Goal: Task Accomplishment & Management: Manage account settings

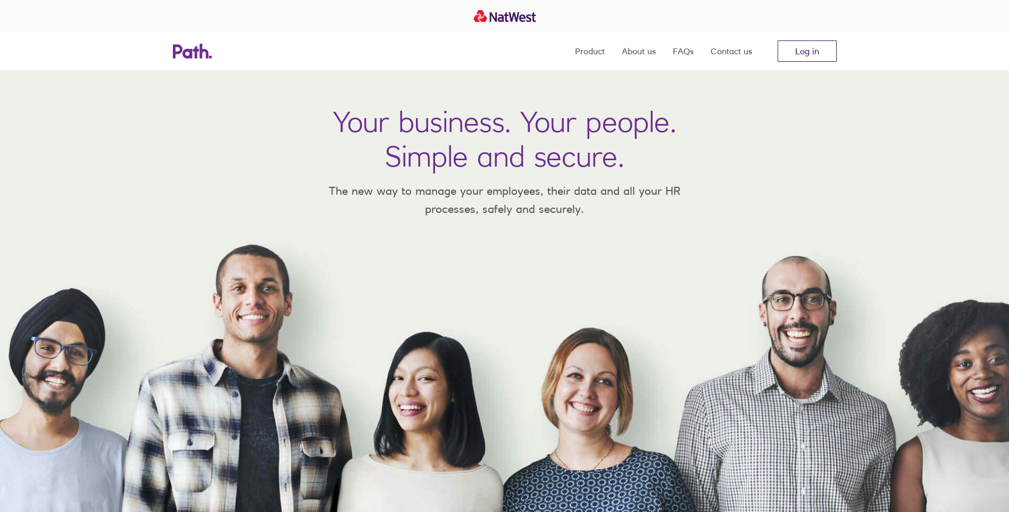
click at [798, 51] on link "Log in" at bounding box center [807, 50] width 59 height 21
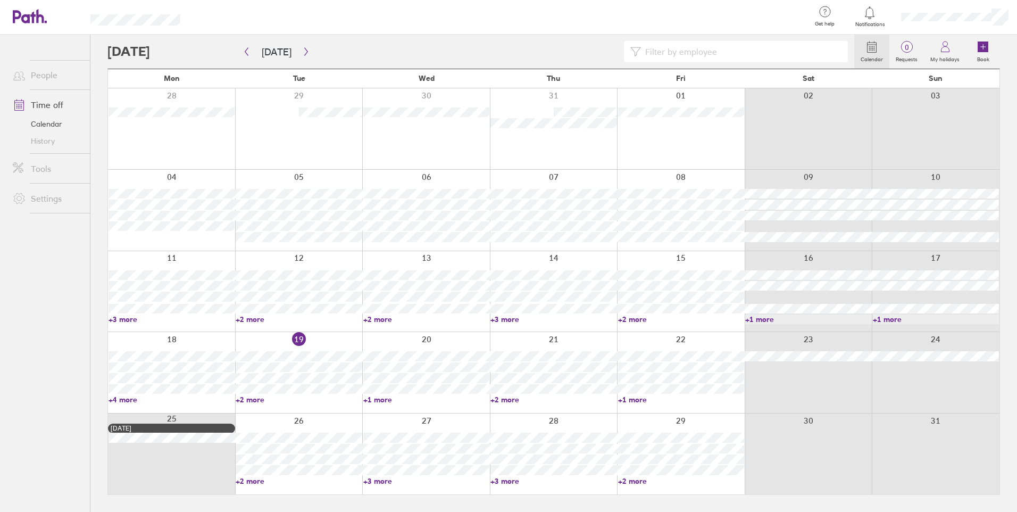
click at [623, 319] on link "+2 more" at bounding box center [681, 319] width 126 height 10
click at [252, 399] on link "+2 more" at bounding box center [299, 400] width 126 height 10
click at [256, 400] on link "+2 more" at bounding box center [299, 400] width 126 height 10
